Goal: Find specific page/section: Find specific page/section

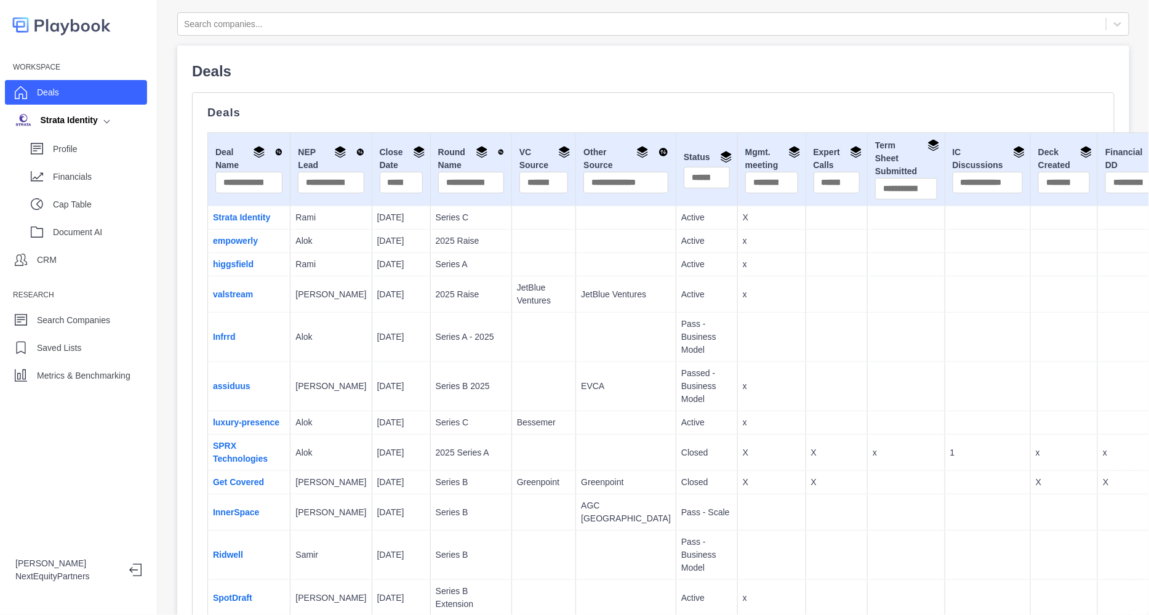
scroll to position [153, 0]
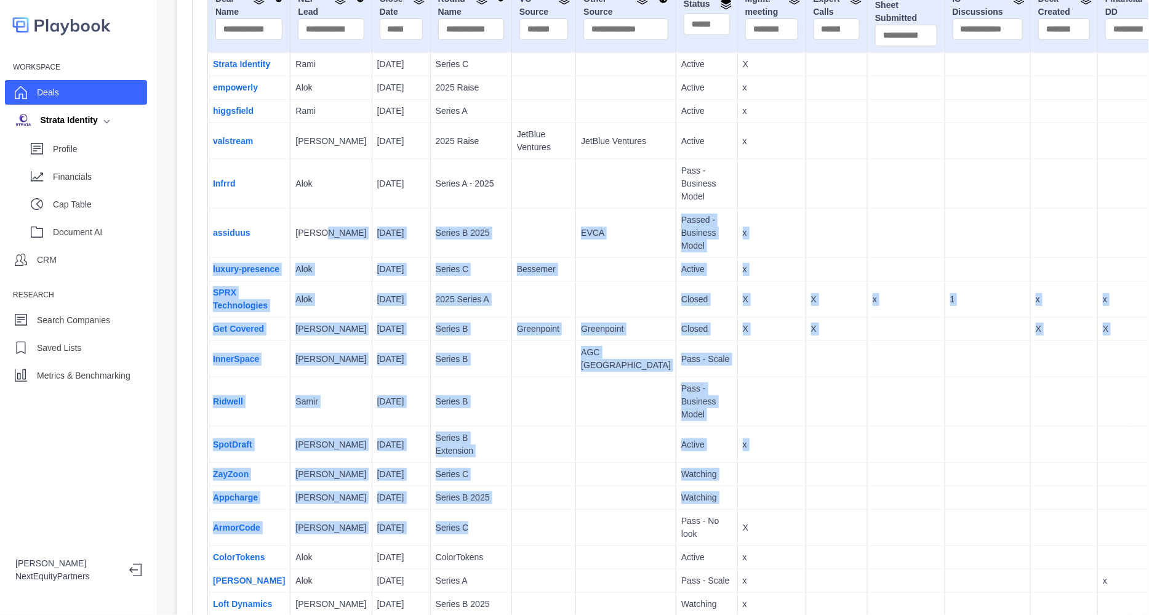
drag, startPoint x: 498, startPoint y: 518, endPoint x: 311, endPoint y: 223, distance: 348.6
click at [317, 232] on p "[PERSON_NAME]" at bounding box center [330, 232] width 71 height 13
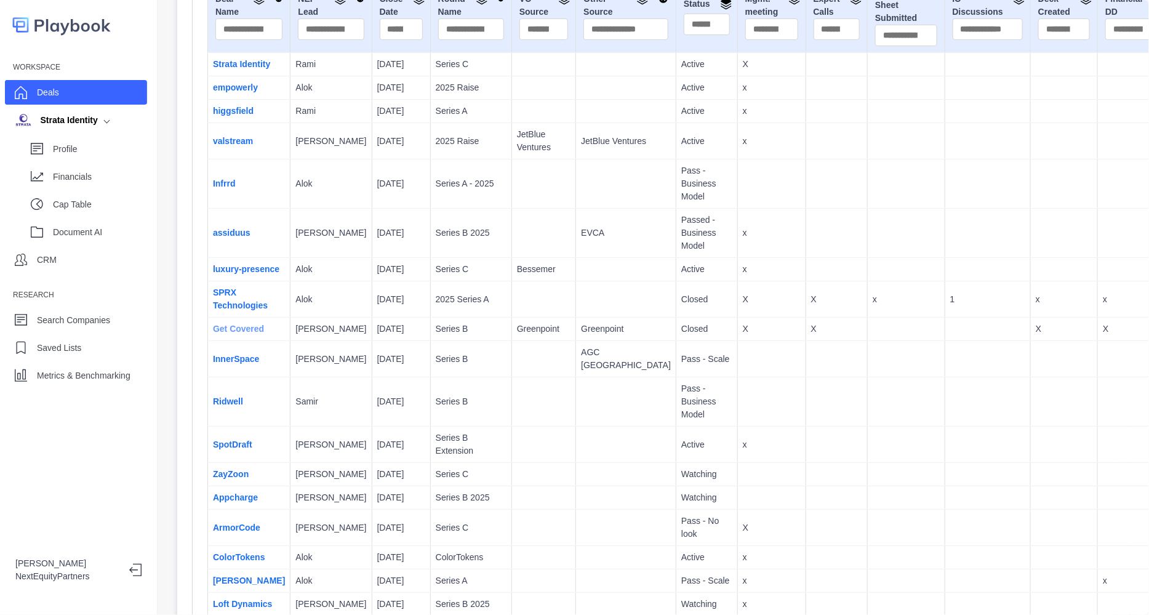
click at [222, 334] on link "Get Covered" at bounding box center [238, 329] width 51 height 10
